Goal: Find specific page/section: Find specific page/section

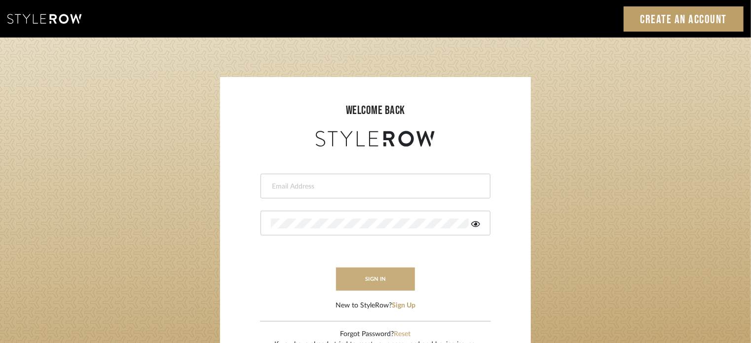
type input "Katie@flairinteriorsllc.com"
click at [382, 282] on button "sign in" at bounding box center [375, 279] width 79 height 23
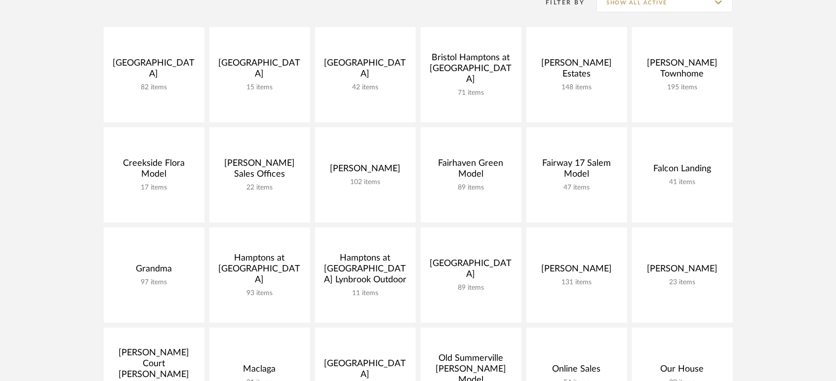
scroll to position [219, 0]
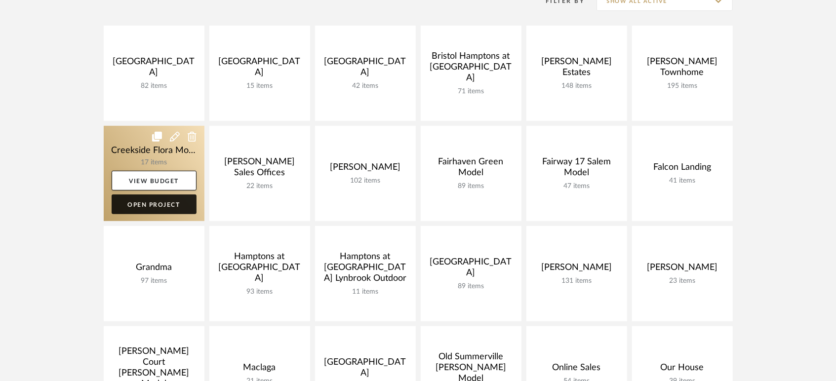
click at [150, 196] on link "Open Project" at bounding box center [154, 204] width 85 height 20
